Goal: Task Accomplishment & Management: Use online tool/utility

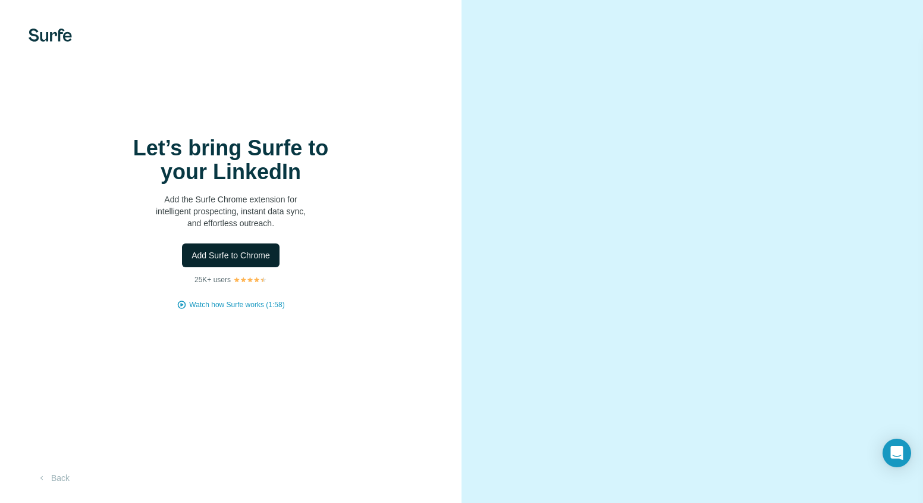
click at [220, 247] on button "Add Surfe to Chrome" at bounding box center [231, 255] width 98 height 24
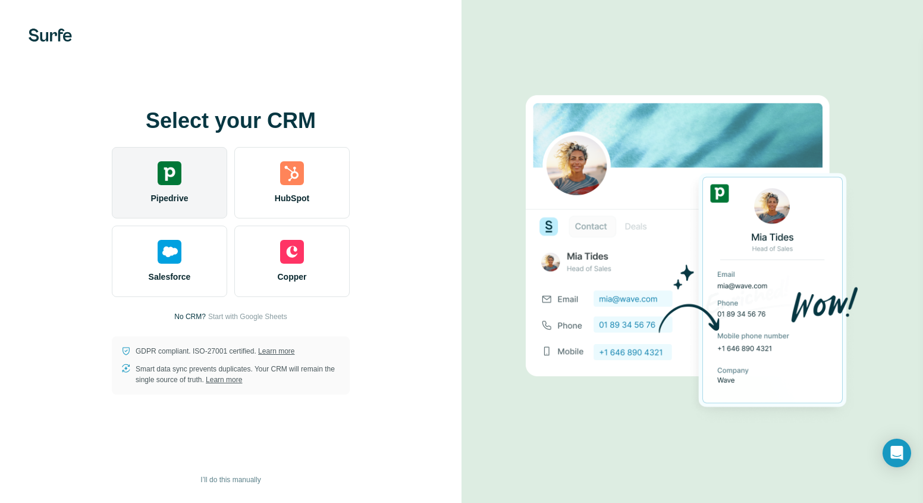
click at [165, 182] on img at bounding box center [170, 173] width 24 height 24
click at [175, 188] on div "Pipedrive" at bounding box center [169, 182] width 115 height 71
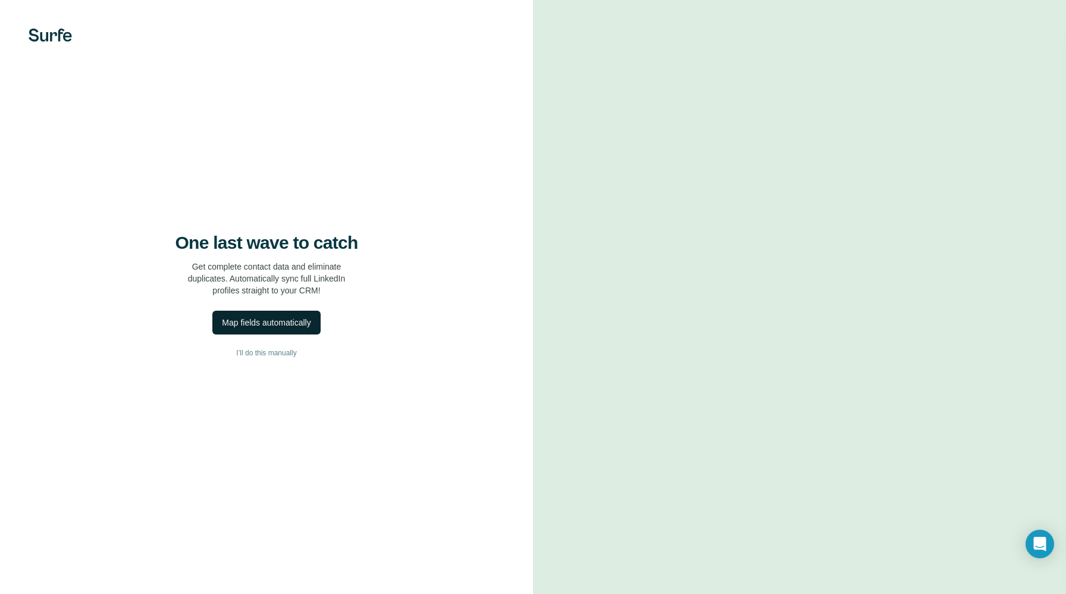
click at [266, 319] on div "Map fields automatically" at bounding box center [266, 322] width 89 height 12
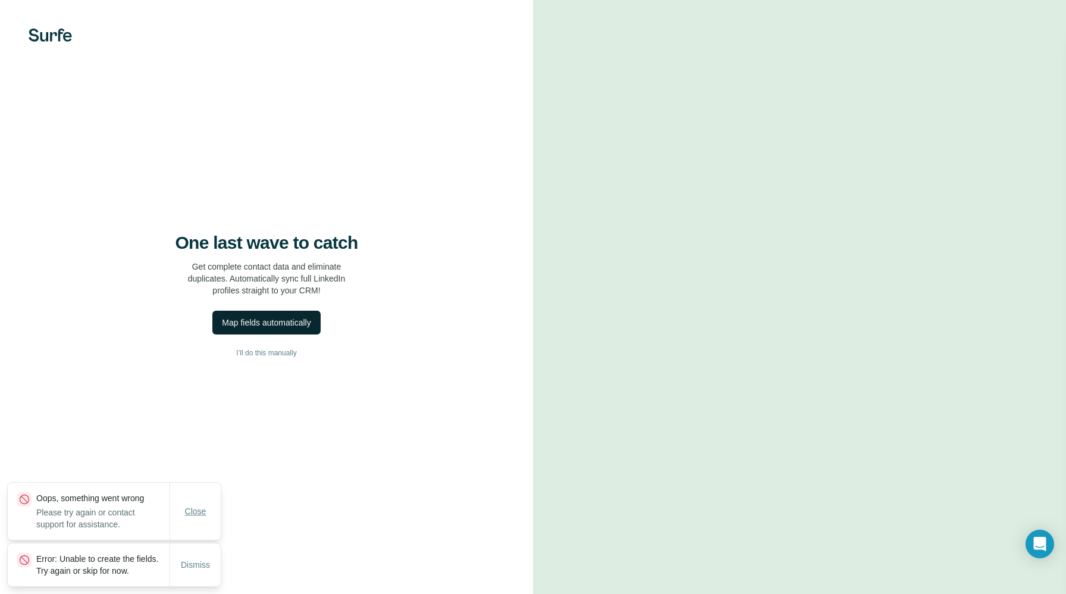
click at [196, 502] on span "Close" at bounding box center [195, 511] width 21 height 12
click at [190, 502] on button "Dismiss" at bounding box center [195, 564] width 46 height 21
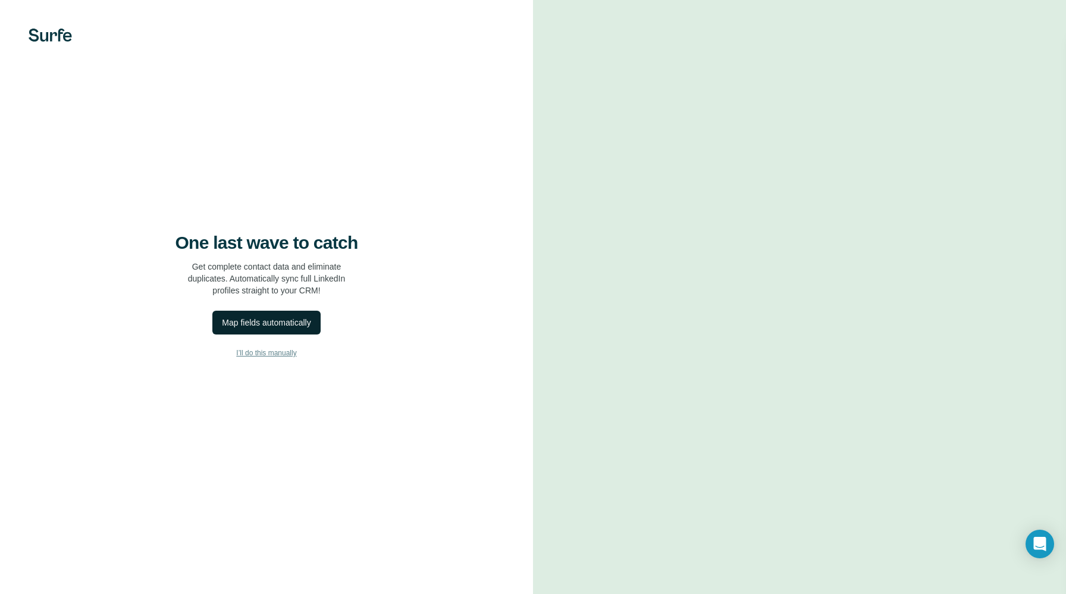
click at [265, 352] on span "I’ll do this manually" at bounding box center [266, 352] width 60 height 11
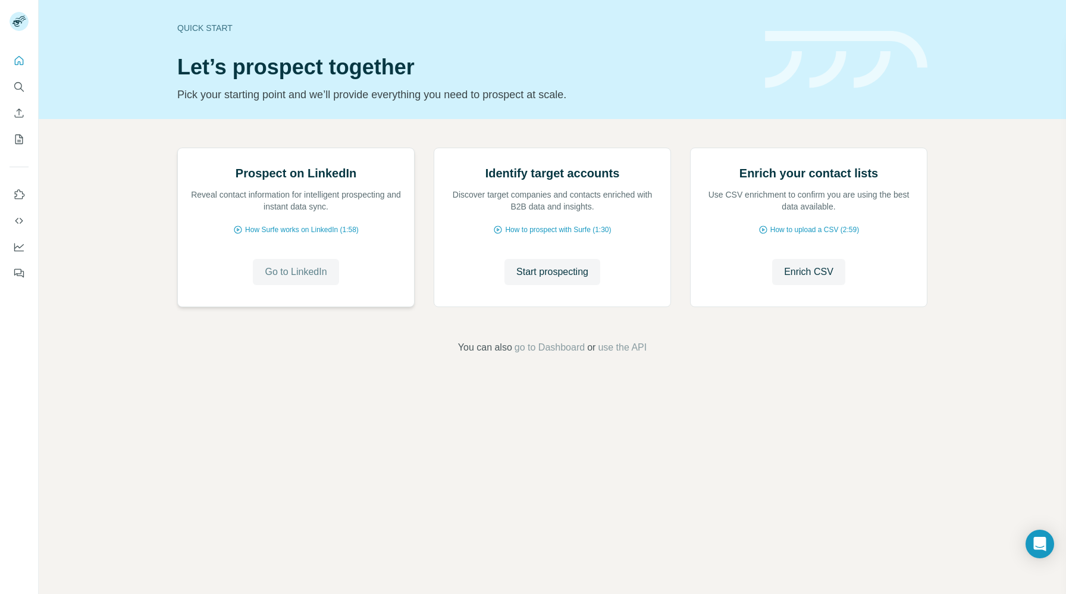
click at [297, 279] on span "Go to LinkedIn" at bounding box center [296, 272] width 62 height 14
click at [309, 235] on span "How Surfe works on LinkedIn (1:58)" at bounding box center [302, 229] width 114 height 11
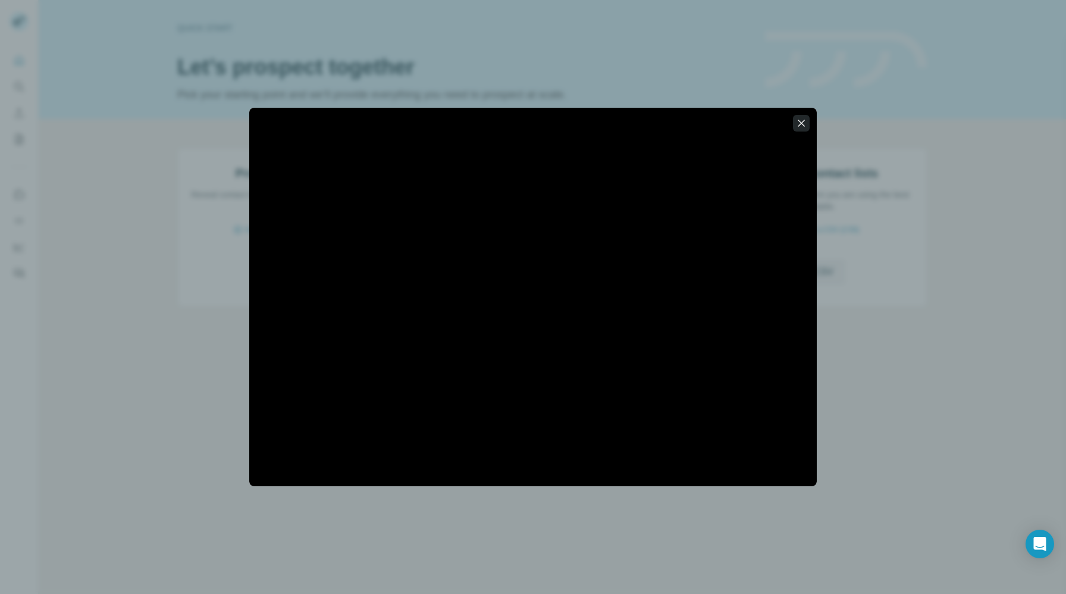
click at [797, 125] on icon "button" at bounding box center [801, 123] width 12 height 12
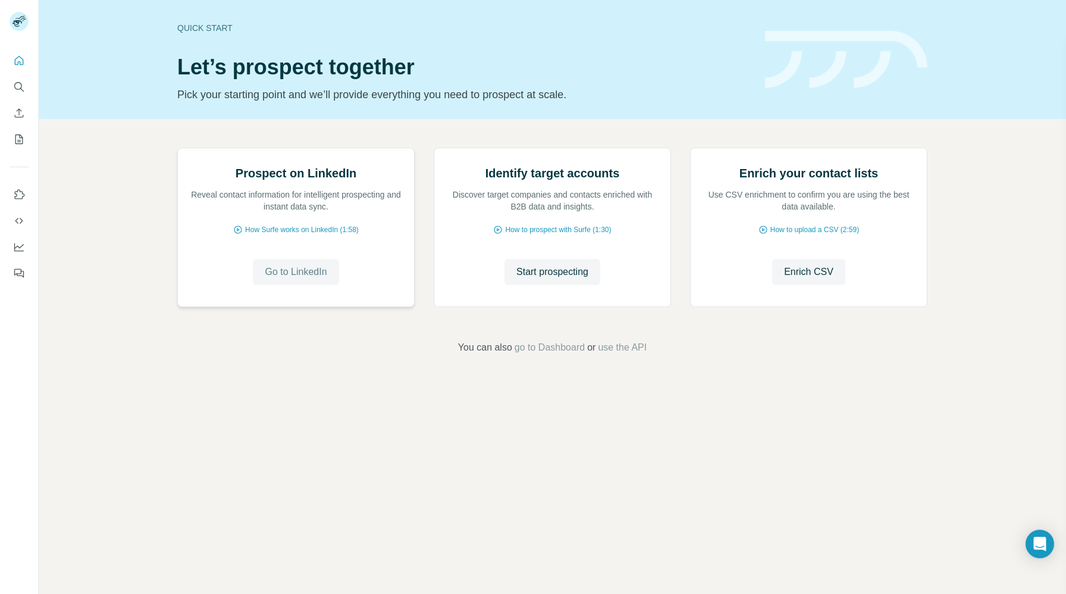
click at [312, 285] on button "Go to LinkedIn" at bounding box center [296, 272] width 86 height 26
click at [20, 88] on icon "Search" at bounding box center [18, 86] width 8 height 8
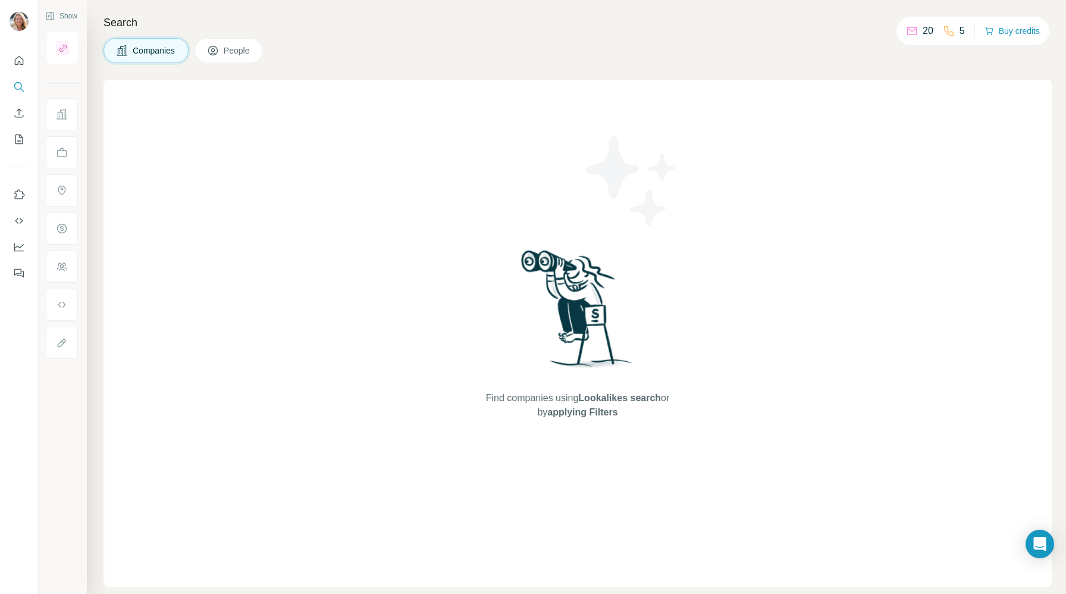
click at [228, 51] on span "People" at bounding box center [237, 51] width 27 height 12
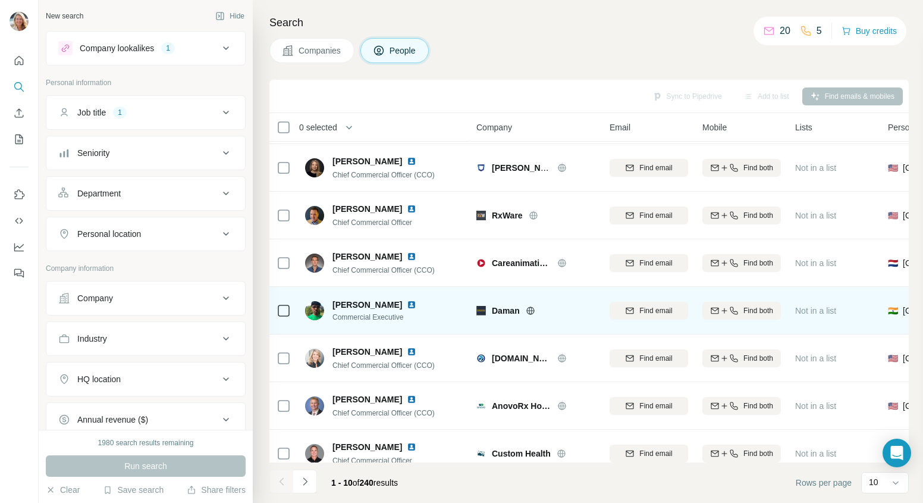
scroll to position [141, 0]
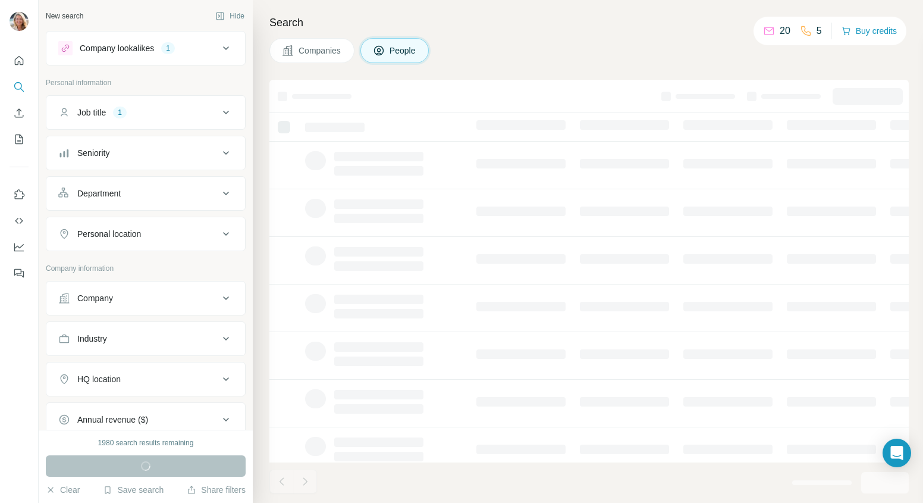
click at [219, 44] on icon at bounding box center [226, 48] width 14 height 14
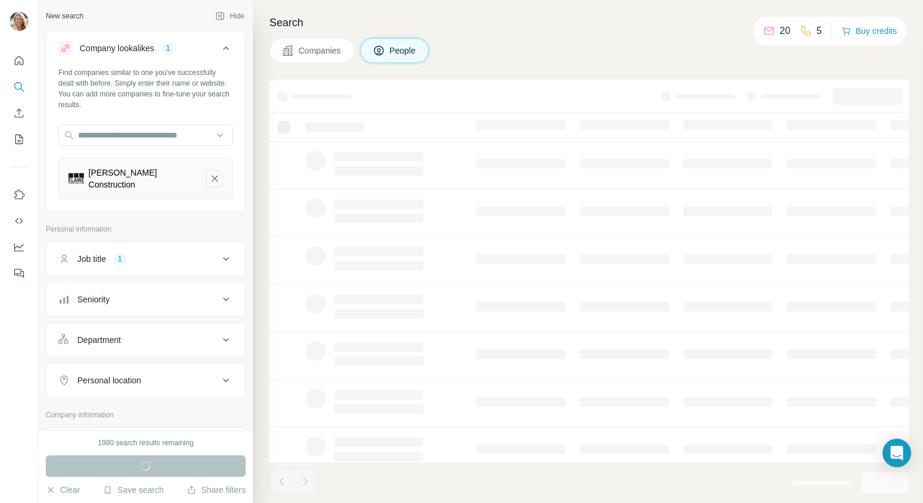
click at [209, 172] on icon "Elaine Construction-remove-button" at bounding box center [214, 178] width 11 height 12
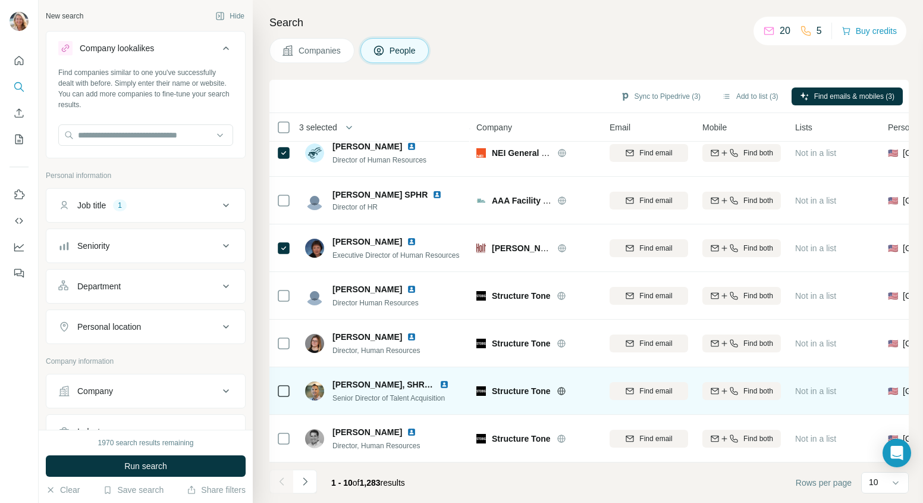
scroll to position [162, 0]
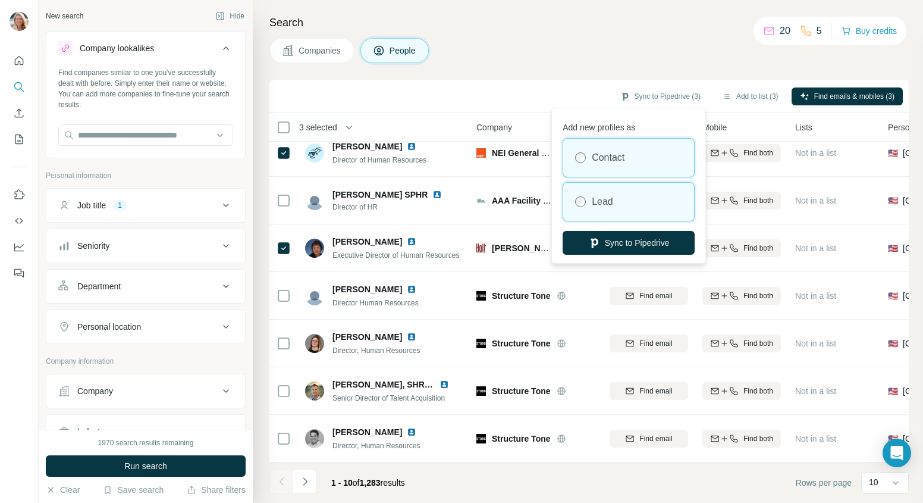
click at [610, 206] on label "Lead" at bounding box center [602, 201] width 21 height 14
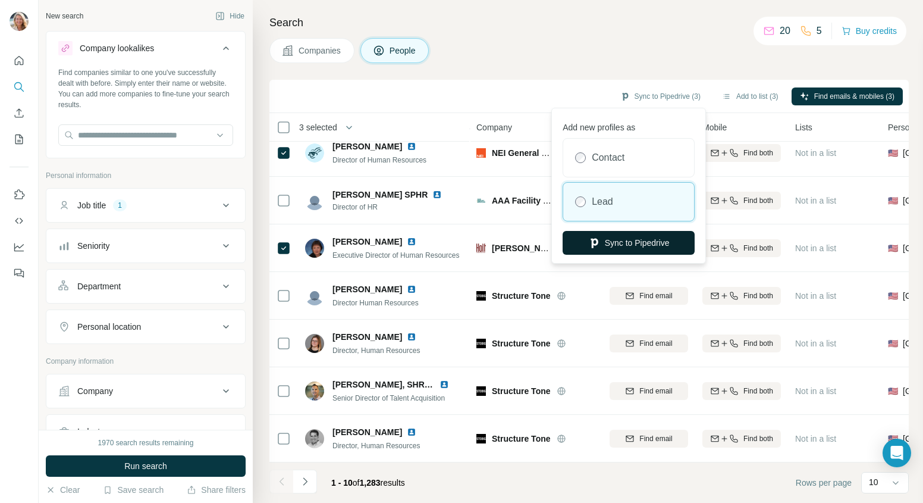
click at [620, 234] on button "Sync to Pipedrive" at bounding box center [629, 243] width 132 height 24
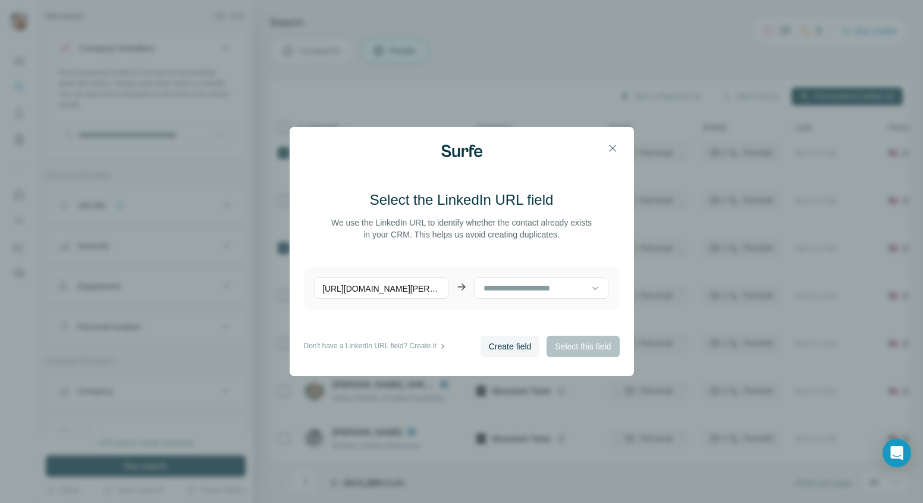
click at [569, 340] on div "Create field Select this field" at bounding box center [550, 345] width 139 height 21
click at [576, 290] on input at bounding box center [536, 287] width 109 height 13
click at [500, 347] on span "Create field" at bounding box center [510, 346] width 43 height 12
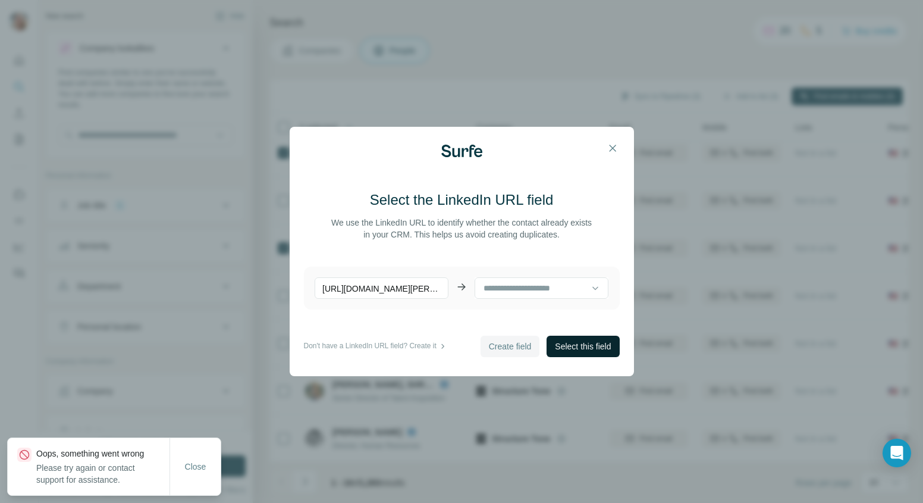
click at [591, 344] on span "Select this field" at bounding box center [583, 346] width 56 height 12
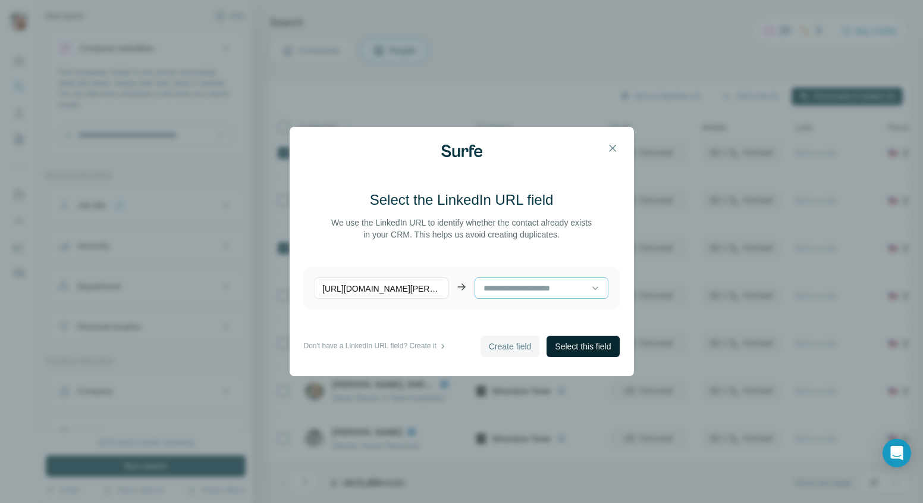
click at [523, 282] on input at bounding box center [536, 287] width 109 height 13
click at [417, 284] on p "[URL][DOMAIN_NAME][PERSON_NAME]" at bounding box center [382, 287] width 134 height 21
click at [445, 294] on p "[URL][DOMAIN_NAME][PERSON_NAME]" at bounding box center [382, 287] width 134 height 21
click at [424, 289] on p "[URL][DOMAIN_NAME][PERSON_NAME]" at bounding box center [382, 287] width 134 height 21
click at [567, 349] on span "Select this field" at bounding box center [583, 346] width 56 height 12
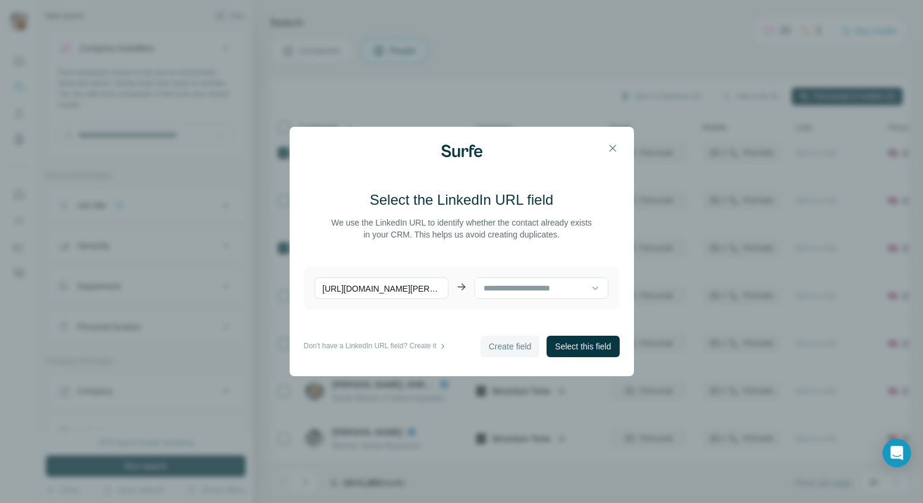
click at [489, 344] on span "Create field" at bounding box center [510, 346] width 43 height 12
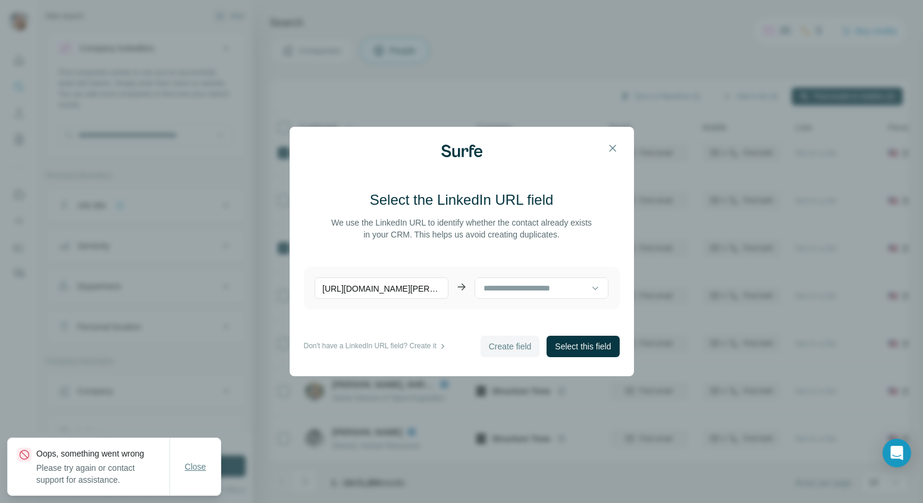
click at [198, 469] on span "Close" at bounding box center [195, 466] width 21 height 12
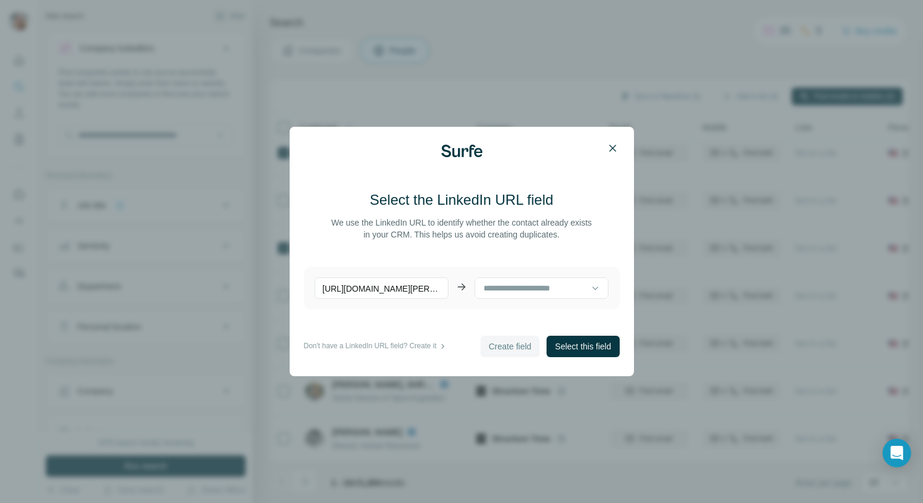
click at [607, 146] on icon "button" at bounding box center [613, 148] width 12 height 12
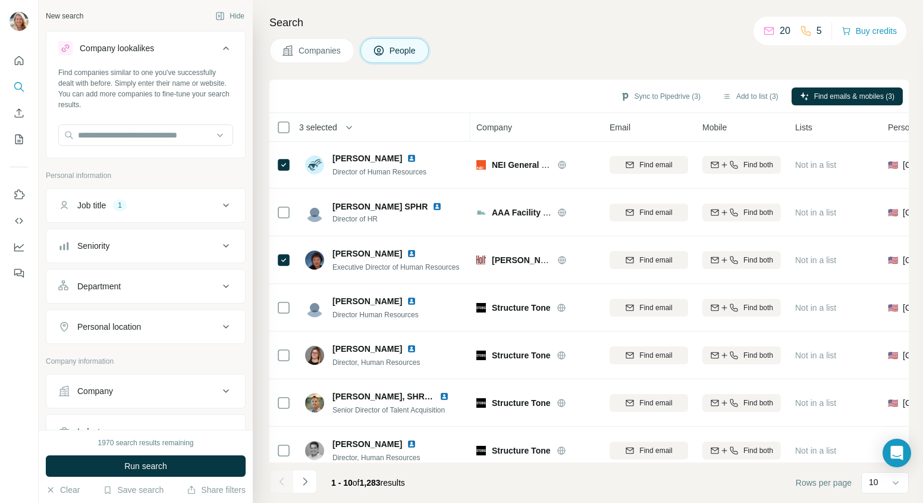
scroll to position [0, 0]
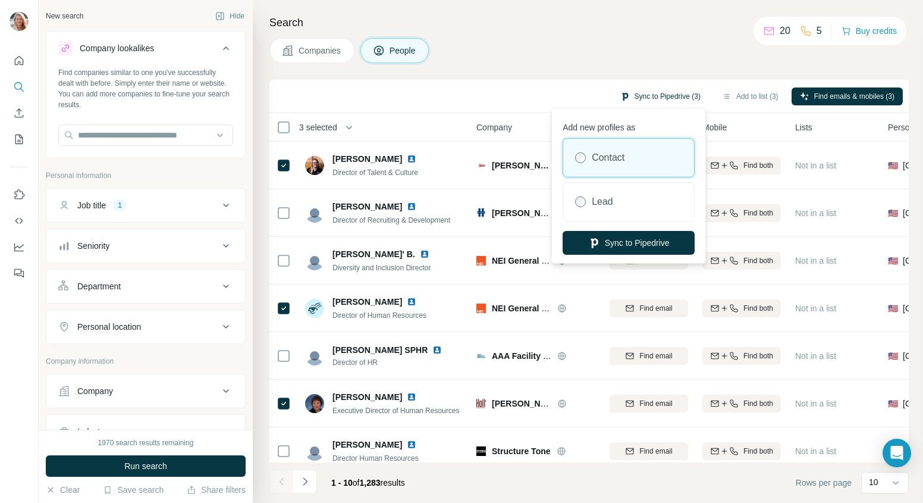
click at [658, 95] on button "Sync to Pipedrive (3)" at bounding box center [660, 96] width 97 height 18
click at [632, 227] on div "Add new profiles as Contact Lead Sync to Pipedrive" at bounding box center [628, 186] width 149 height 150
click at [628, 212] on div "Lead" at bounding box center [628, 202] width 131 height 38
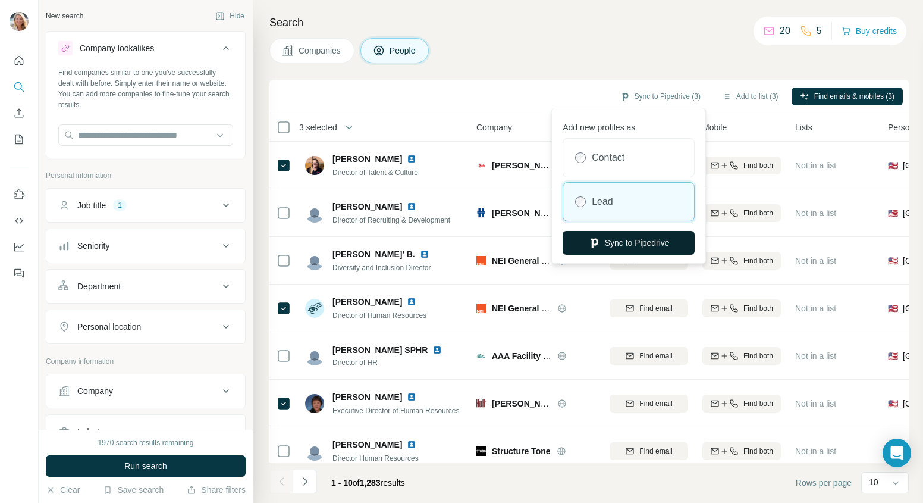
click at [631, 240] on button "Sync to Pipedrive" at bounding box center [629, 243] width 132 height 24
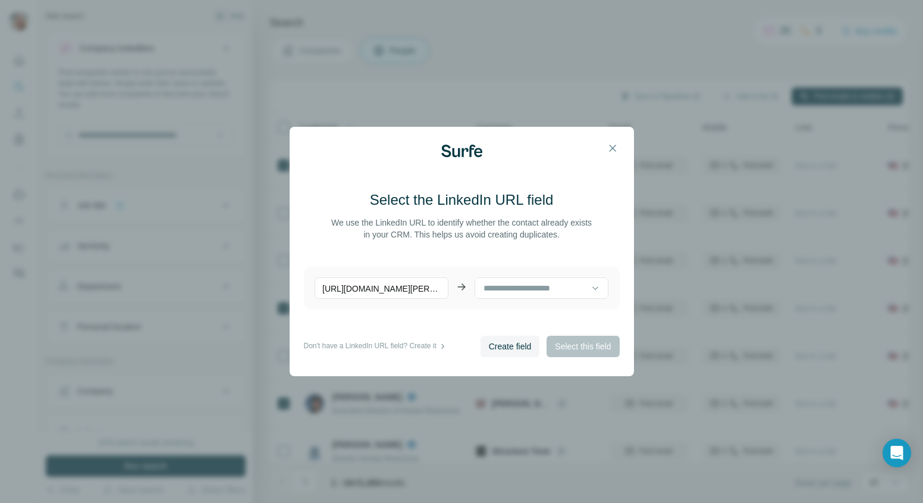
click at [417, 286] on p "[URL][DOMAIN_NAME][PERSON_NAME]" at bounding box center [382, 287] width 134 height 21
click at [416, 294] on p "[URL][DOMAIN_NAME][PERSON_NAME]" at bounding box center [382, 287] width 134 height 21
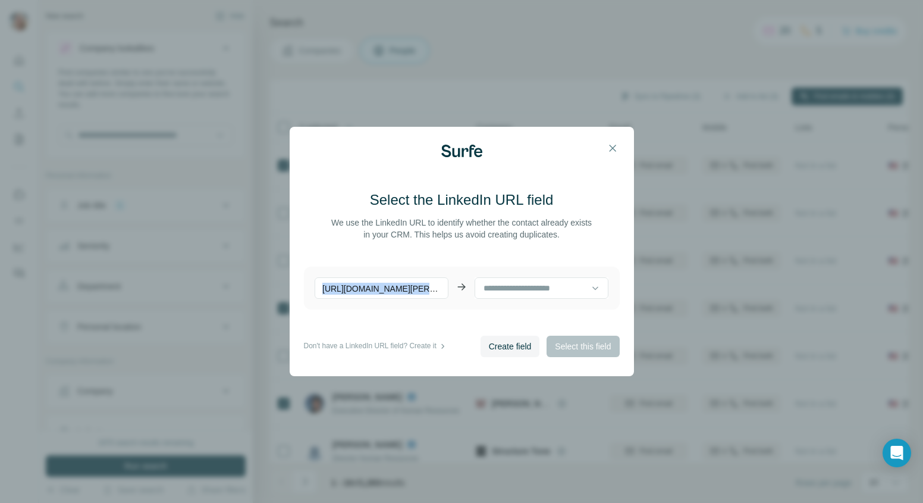
click at [416, 293] on p "[URL][DOMAIN_NAME][PERSON_NAME]" at bounding box center [382, 287] width 134 height 21
click at [602, 348] on div "Create field Select this field" at bounding box center [550, 345] width 139 height 21
click at [561, 344] on div "Create field Select this field" at bounding box center [550, 345] width 139 height 21
click at [515, 346] on span "Create field" at bounding box center [510, 346] width 43 height 12
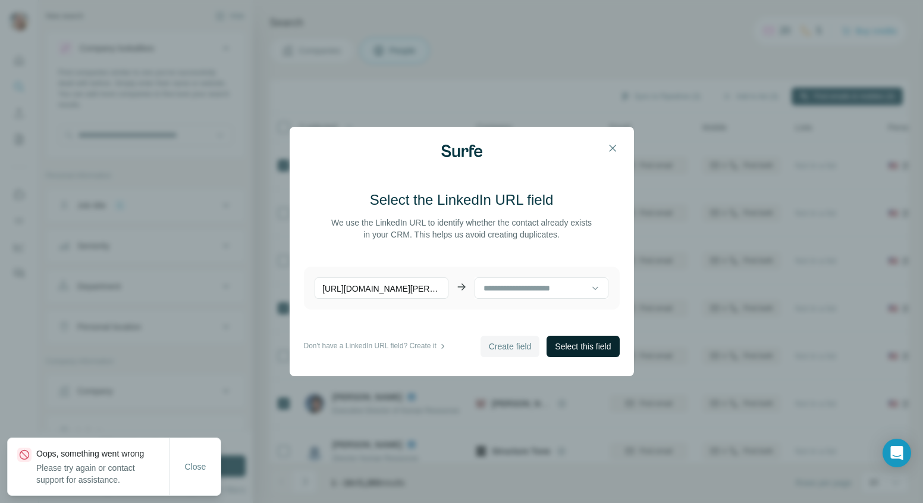
click at [578, 351] on span "Select this field" at bounding box center [583, 346] width 56 height 12
click at [576, 347] on span "Select this field" at bounding box center [583, 346] width 56 height 12
click at [429, 344] on p "Don't have a LinkedIn URL field? Create it" at bounding box center [370, 346] width 133 height 12
click at [448, 346] on icon at bounding box center [443, 346] width 12 height 12
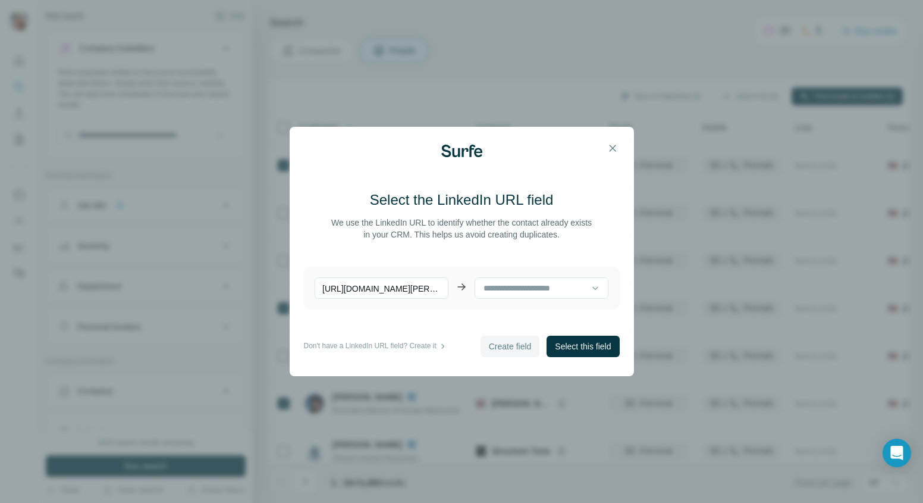
click at [448, 346] on icon at bounding box center [443, 346] width 12 height 12
click at [363, 346] on p "Don't have a LinkedIn URL field? Create it" at bounding box center [370, 346] width 133 height 12
click at [616, 149] on icon "button" at bounding box center [613, 148] width 12 height 12
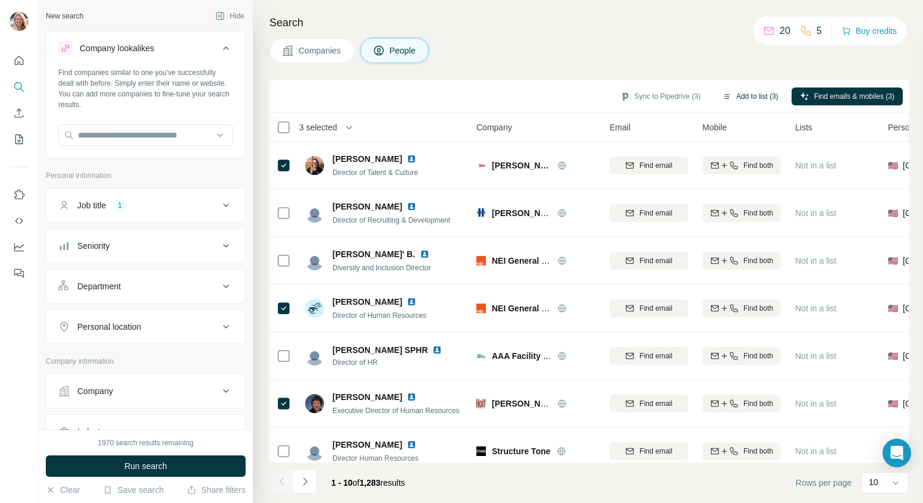
click at [731, 96] on button "Add to list (3)" at bounding box center [750, 96] width 73 height 18
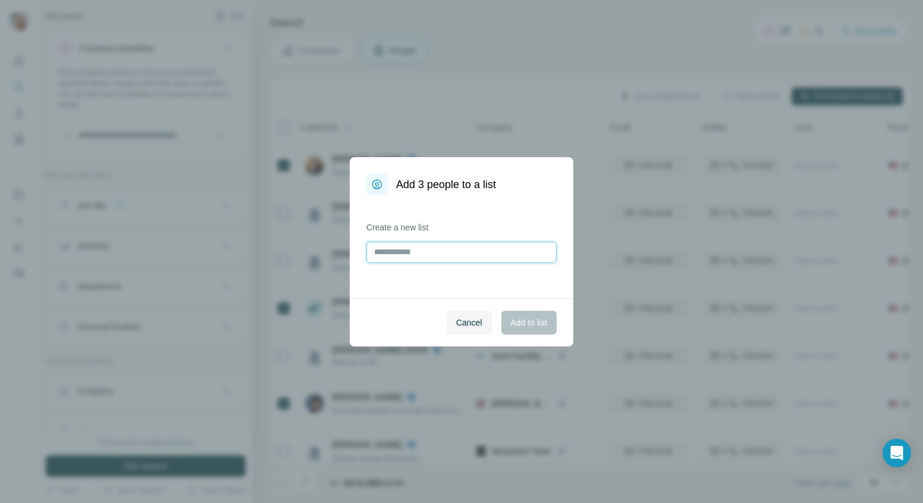
click at [435, 253] on input "text" at bounding box center [461, 251] width 190 height 21
type input "**********"
click at [553, 325] on button "Add to list" at bounding box center [528, 322] width 55 height 24
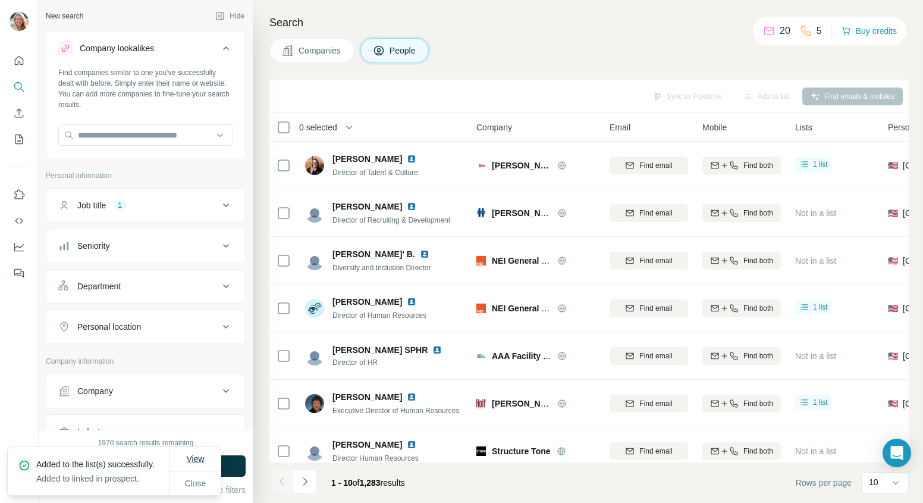
click at [191, 453] on span "View" at bounding box center [195, 459] width 18 height 12
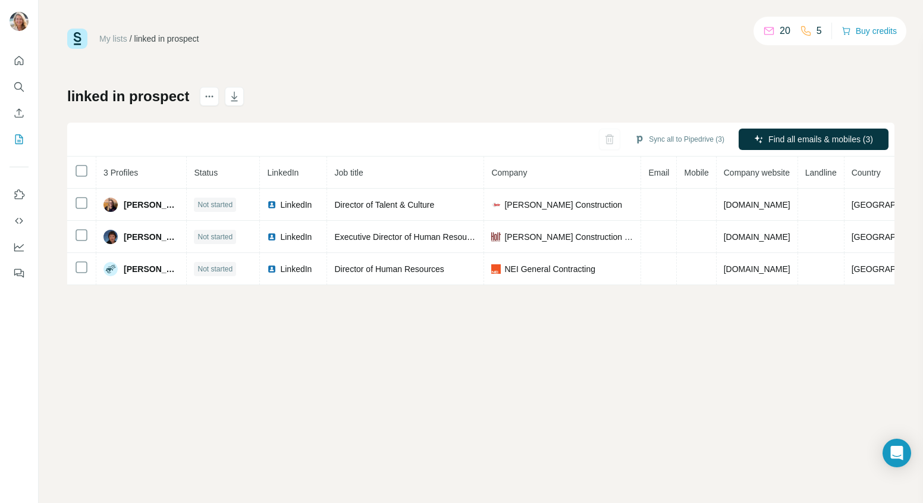
click at [487, 78] on div "My lists / linked in prospect 20 5 Buy credits linked in prospect Sync all to P…" at bounding box center [480, 157] width 827 height 256
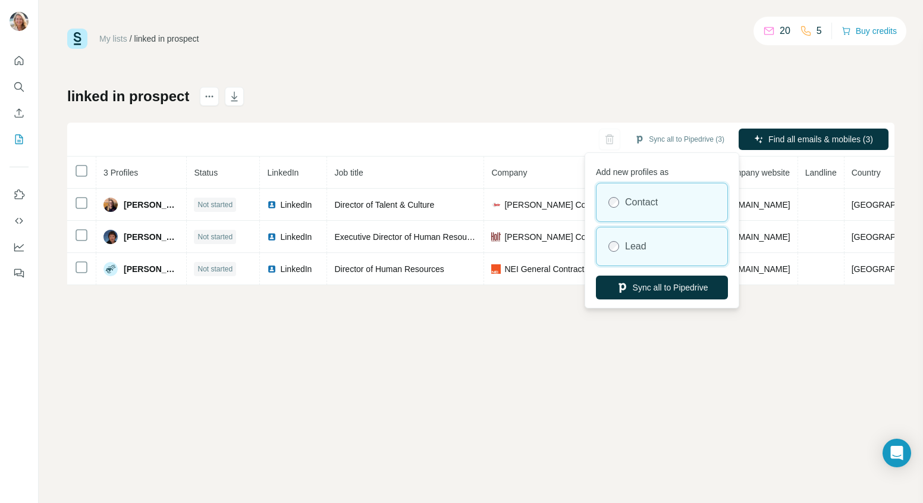
click at [667, 254] on div "Lead" at bounding box center [662, 246] width 131 height 38
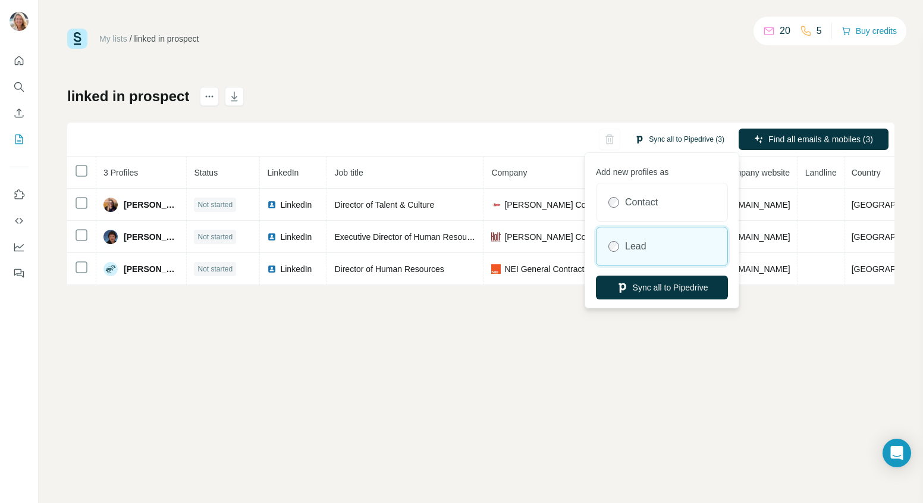
click at [664, 138] on button "Sync all to Pipedrive (3)" at bounding box center [679, 139] width 106 height 18
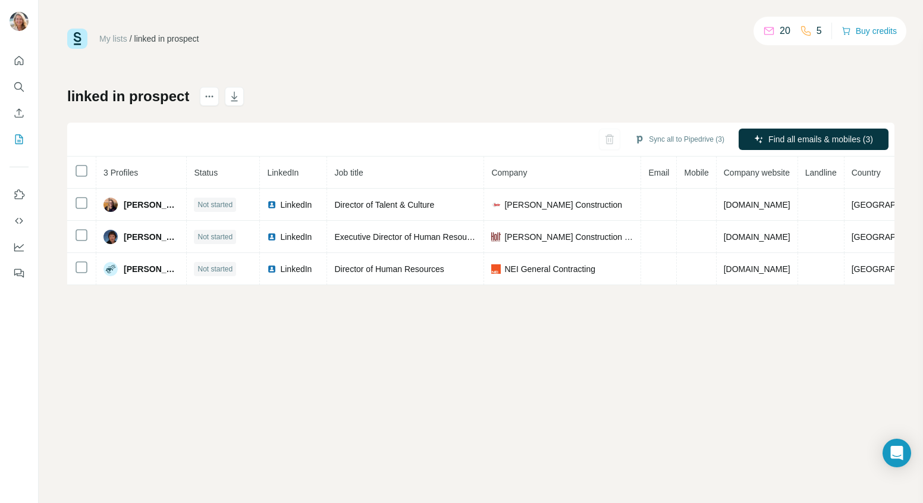
click at [545, 136] on div "Sync all to Pipedrive (3) Find all emails & mobiles (3)" at bounding box center [480, 140] width 827 height 34
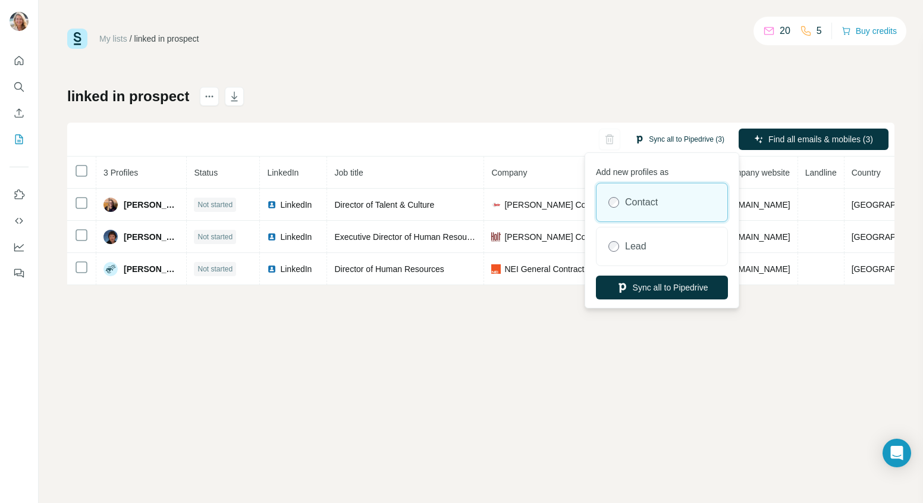
click at [687, 137] on button "Sync all to Pipedrive (3)" at bounding box center [679, 139] width 106 height 18
click at [689, 288] on button "Sync all to Pipedrive" at bounding box center [662, 287] width 132 height 24
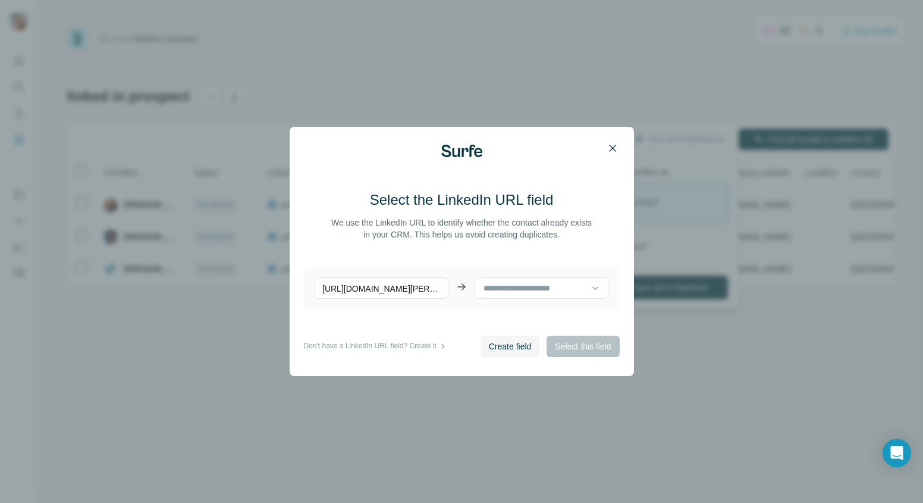
click at [613, 148] on icon "button" at bounding box center [613, 148] width 12 height 12
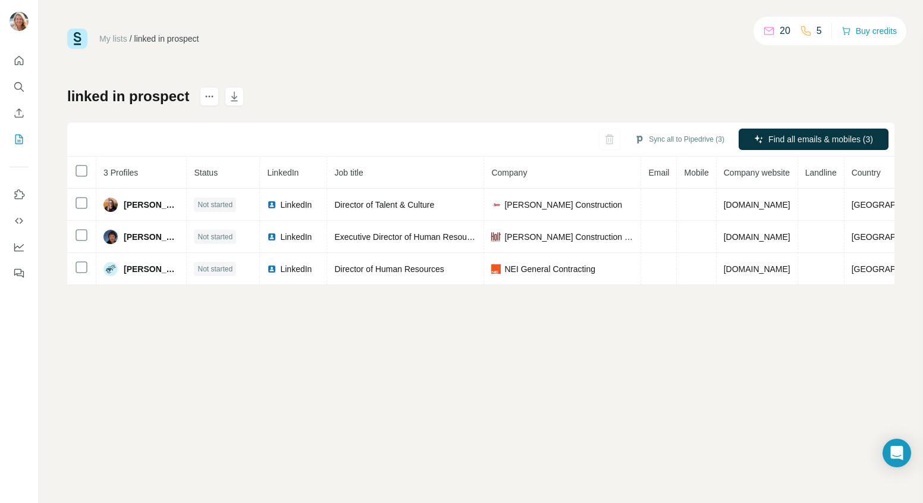
click at [285, 378] on div "My lists / linked in prospect 20 5 Buy credits linked in prospect Sync all to P…" at bounding box center [481, 251] width 884 height 503
